Goal: Transaction & Acquisition: Book appointment/travel/reservation

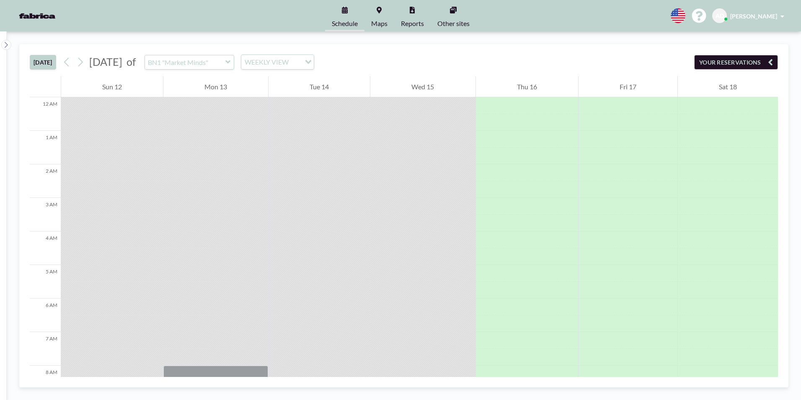
click at [230, 61] on icon at bounding box center [227, 61] width 5 height 3
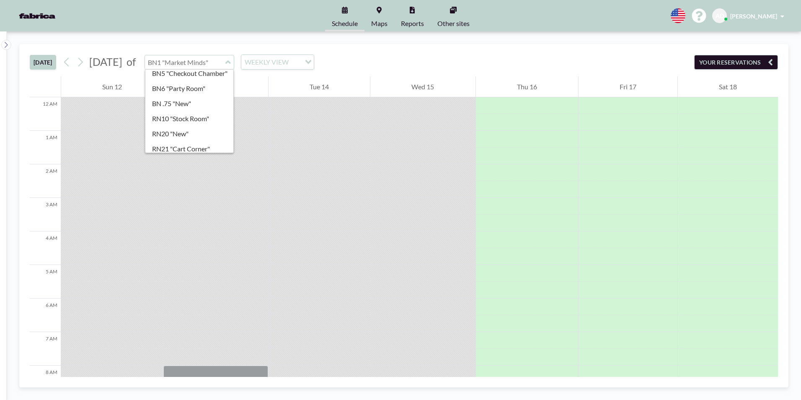
scroll to position [84, 0]
type input "RN10 "Stock Room""
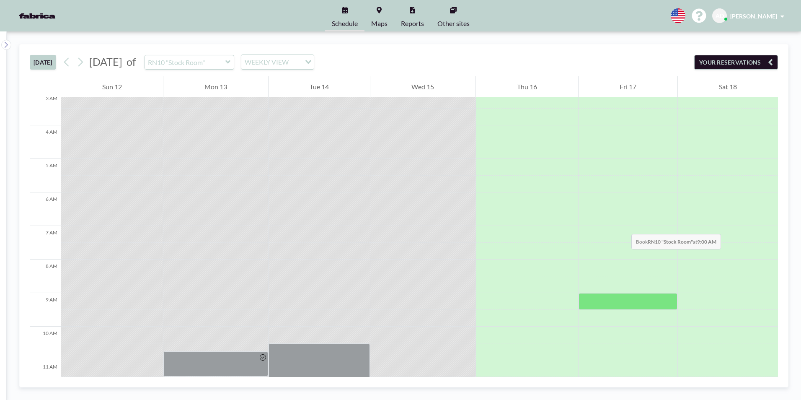
scroll to position [251, 0]
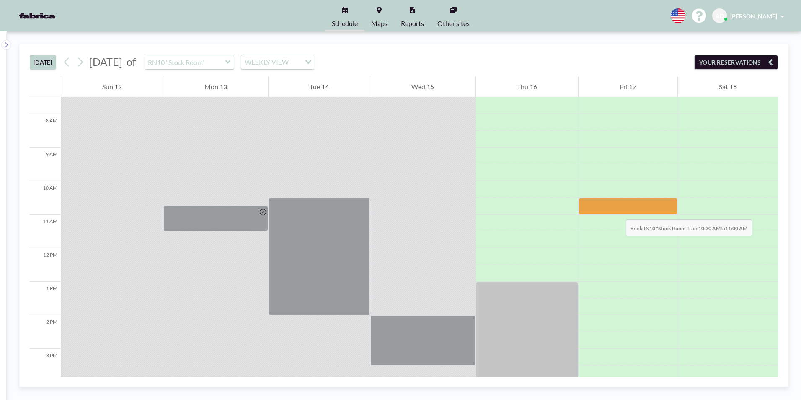
click at [617, 211] on div at bounding box center [627, 206] width 99 height 17
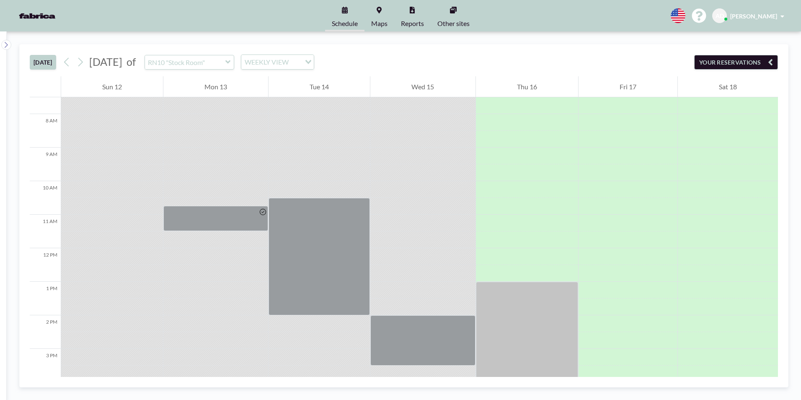
click at [617, 211] on div at bounding box center [627, 206] width 99 height 17
click at [621, 204] on div at bounding box center [627, 206] width 99 height 17
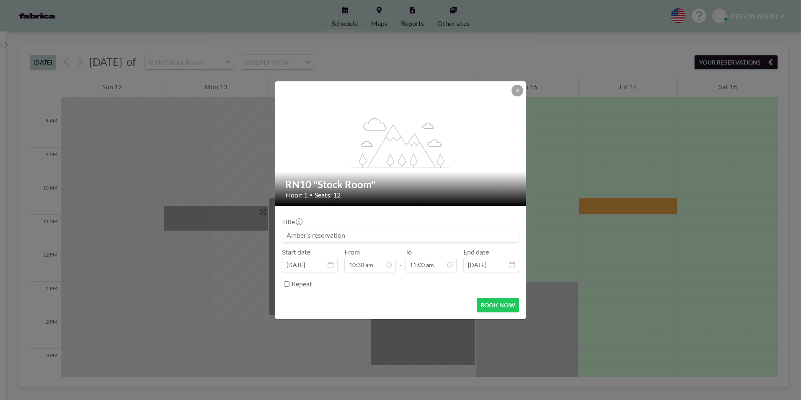
drag, startPoint x: 357, startPoint y: 234, endPoint x: 288, endPoint y: 235, distance: 68.7
click at [288, 235] on input at bounding box center [400, 235] width 236 height 14
type input "a"
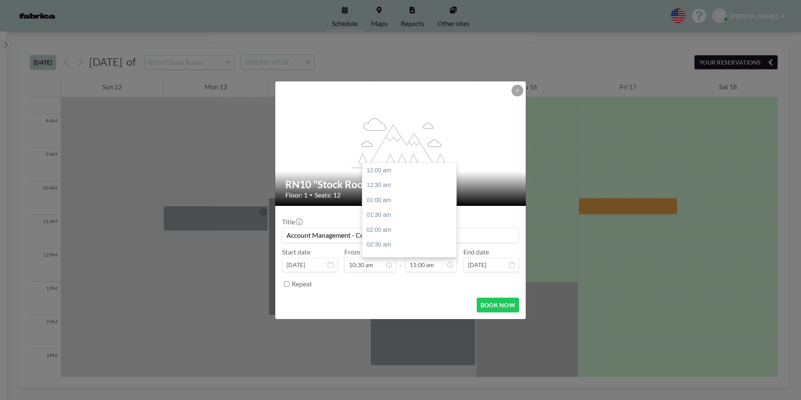
scroll to position [328, 0]
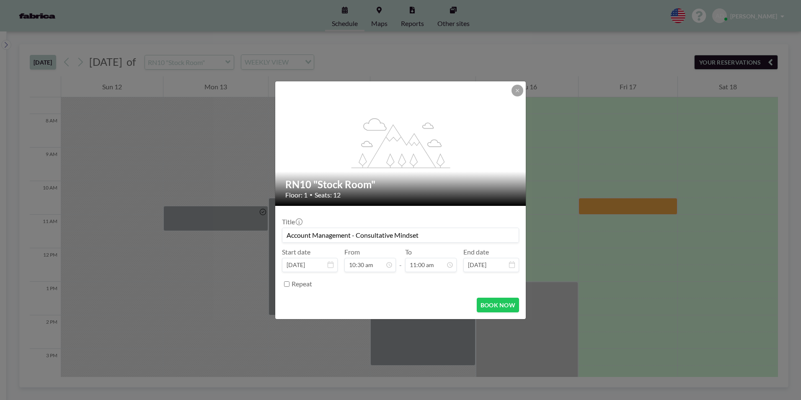
type input "Account Management - Consultative Mindset"
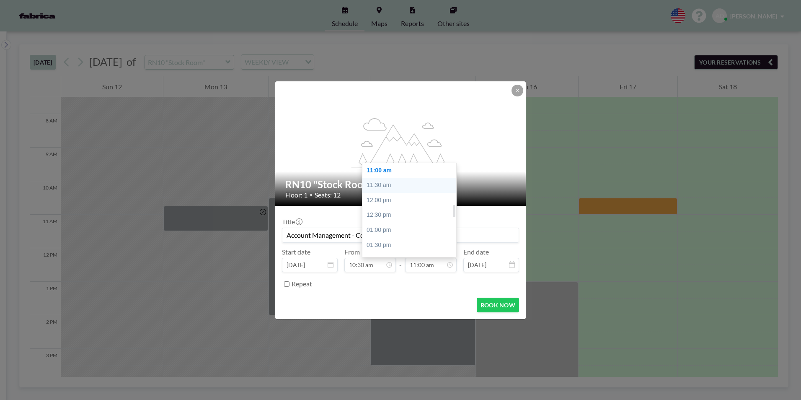
click at [379, 186] on div "11:30 am" at bounding box center [411, 185] width 98 height 15
type input "11:30 am"
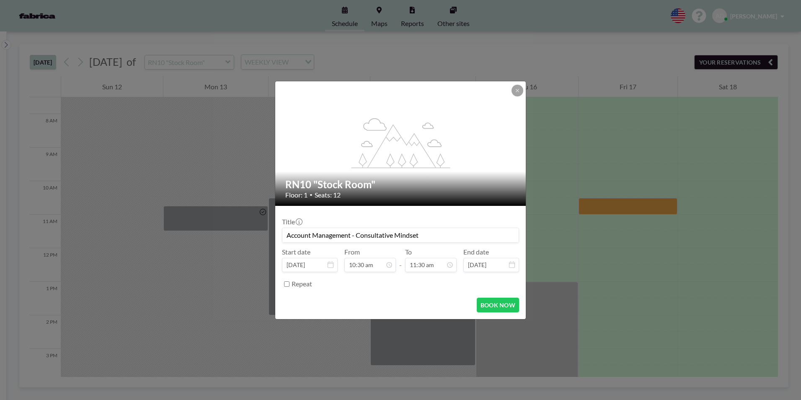
scroll to position [343, 0]
click at [499, 303] on button "BOOK NOW" at bounding box center [498, 304] width 42 height 15
